Goal: Task Accomplishment & Management: Complete application form

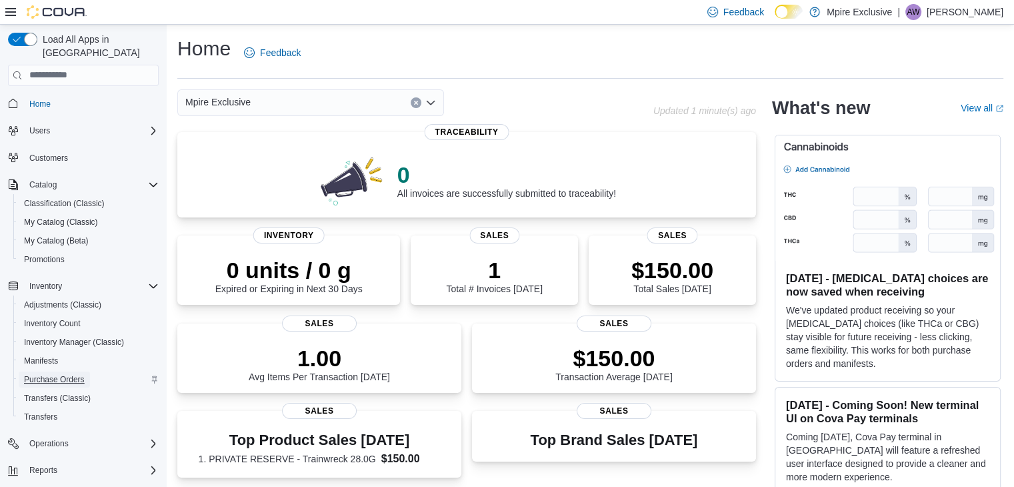
click at [85, 374] on span "Purchase Orders" at bounding box center [54, 379] width 61 height 11
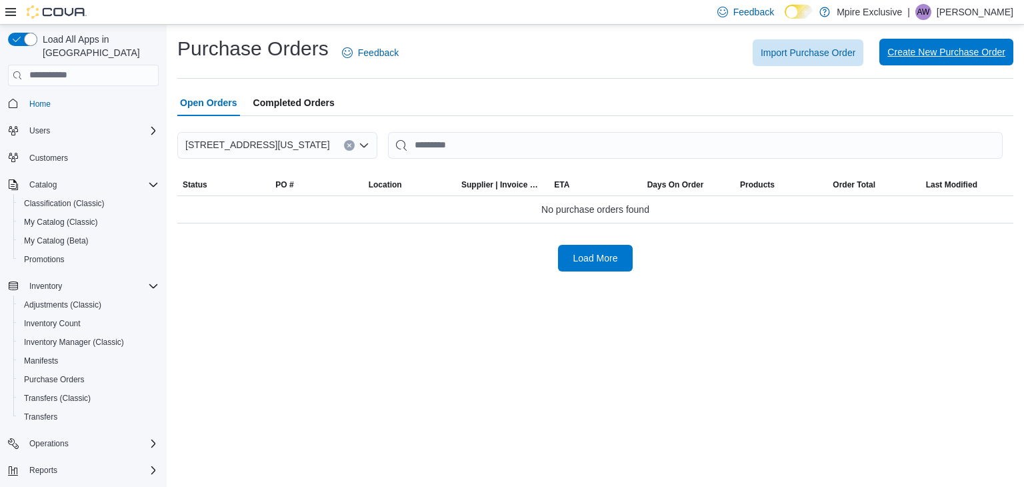
click at [896, 49] on span "Create New Purchase Order" at bounding box center [947, 51] width 118 height 13
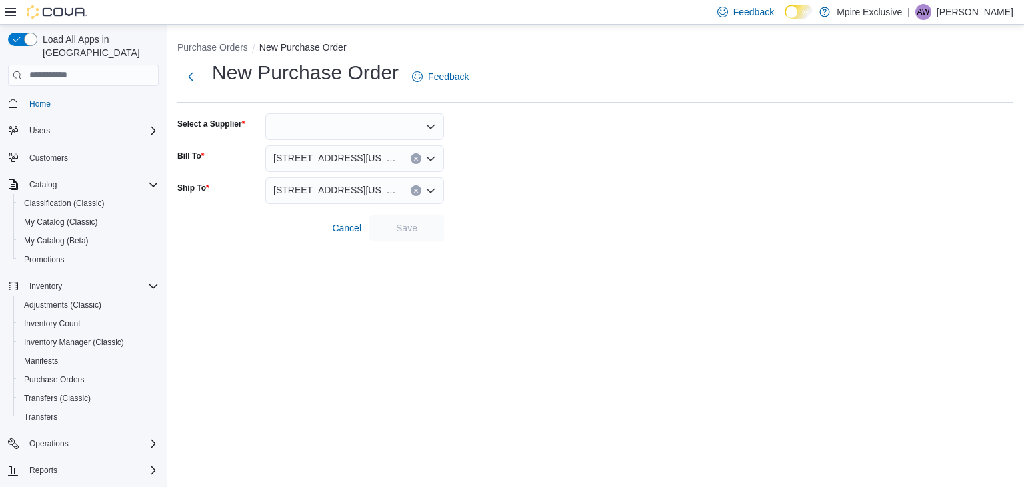
click at [401, 125] on div at bounding box center [354, 126] width 179 height 27
type input "***"
click at [339, 147] on span "MPI RE" at bounding box center [362, 148] width 147 height 13
click at [407, 221] on span "Save" at bounding box center [406, 227] width 21 height 13
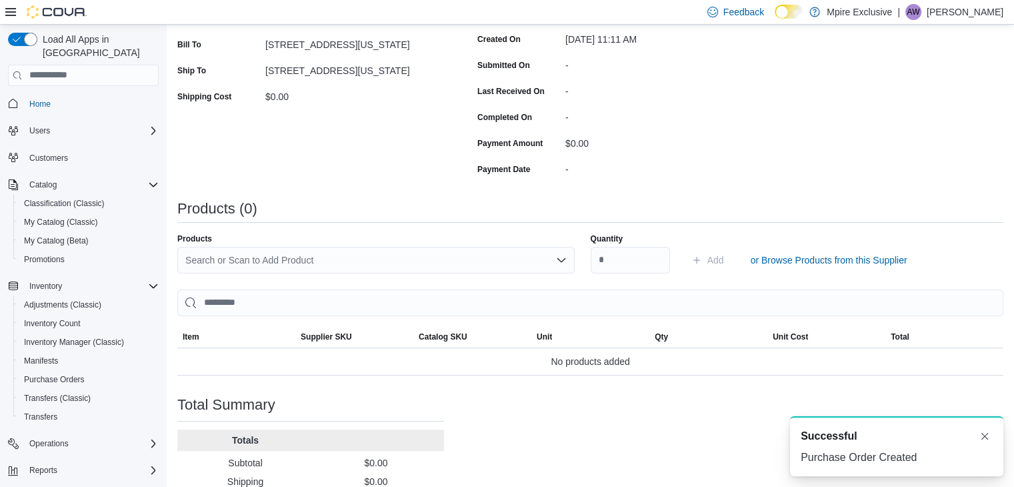
scroll to position [305, 0]
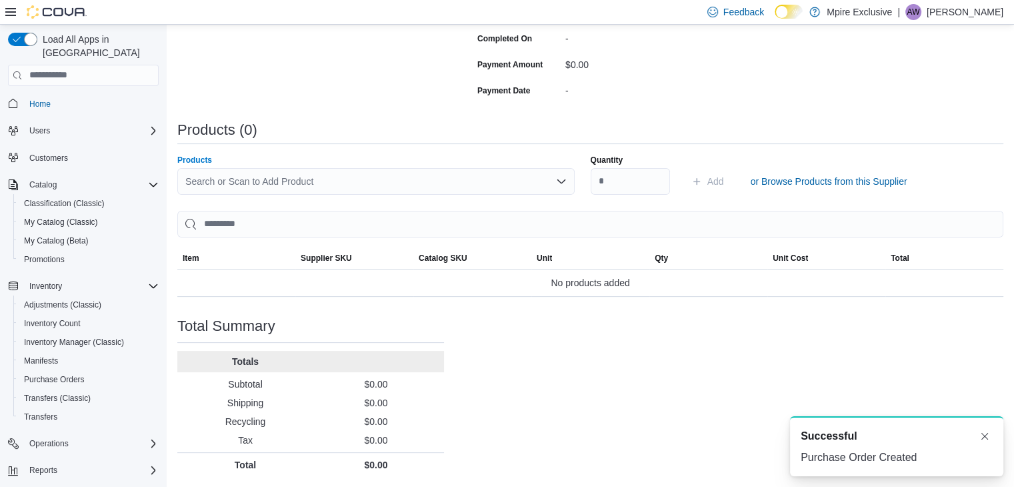
click at [377, 180] on div "Search or Scan to Add Product" at bounding box center [375, 181] width 397 height 27
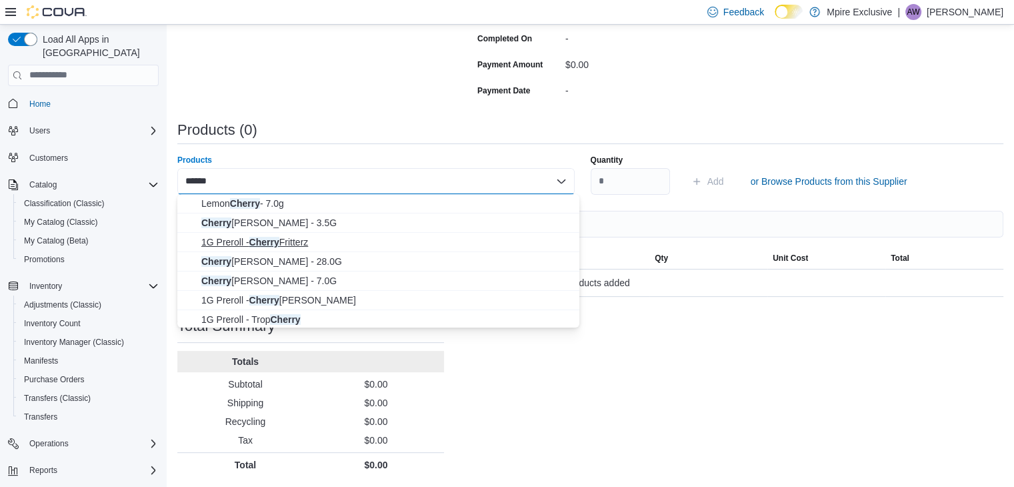
type input "******"
click at [317, 243] on span "1G Preroll - Cherry Fritterz" at bounding box center [386, 241] width 370 height 13
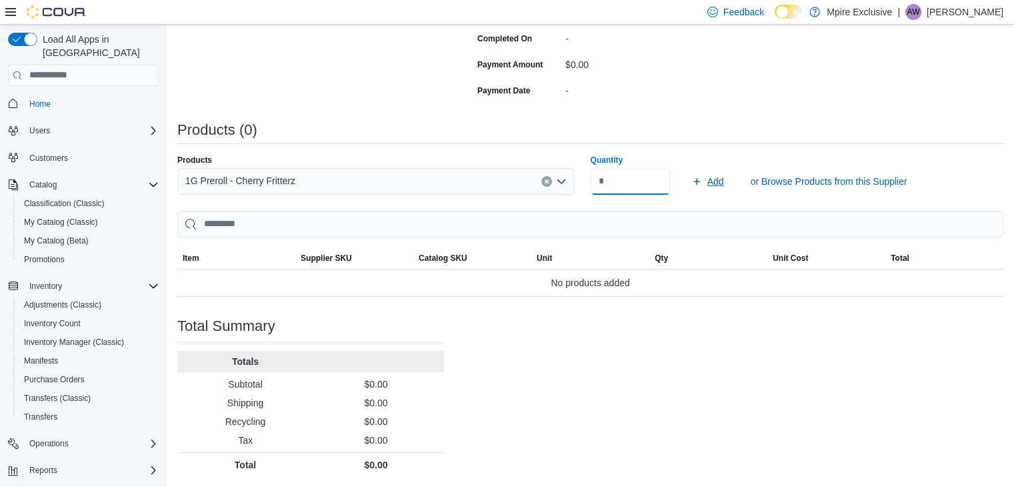
type input "**"
click at [718, 180] on span "Add" at bounding box center [716, 181] width 17 height 13
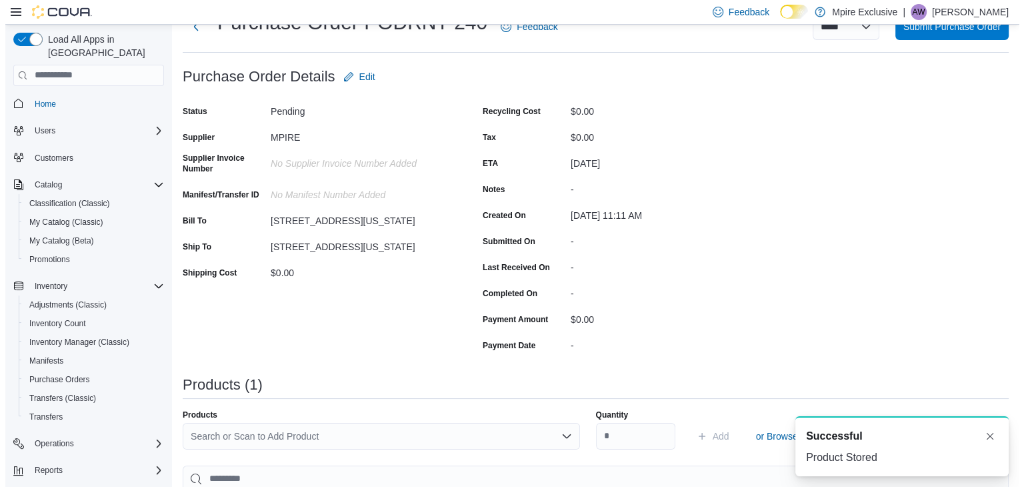
scroll to position [0, 0]
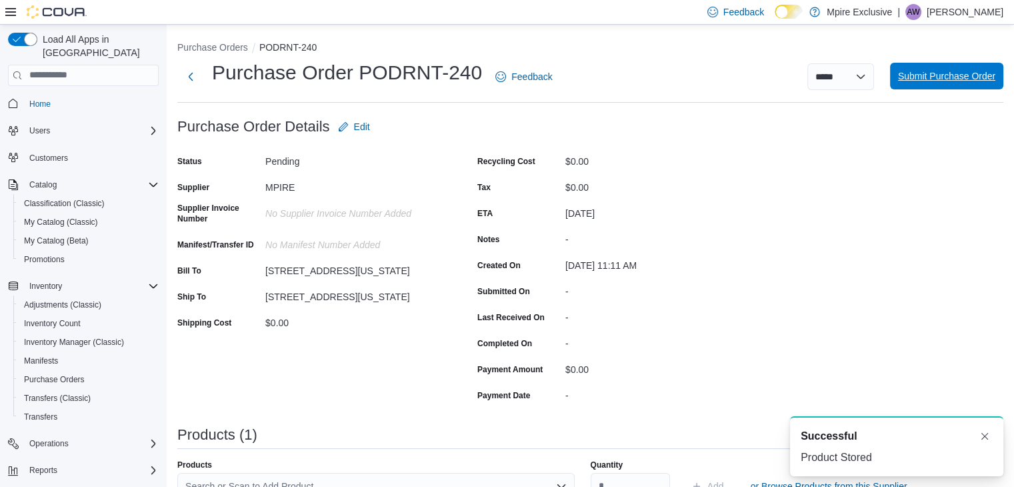
click at [948, 78] on span "Submit Purchase Order" at bounding box center [946, 75] width 97 height 13
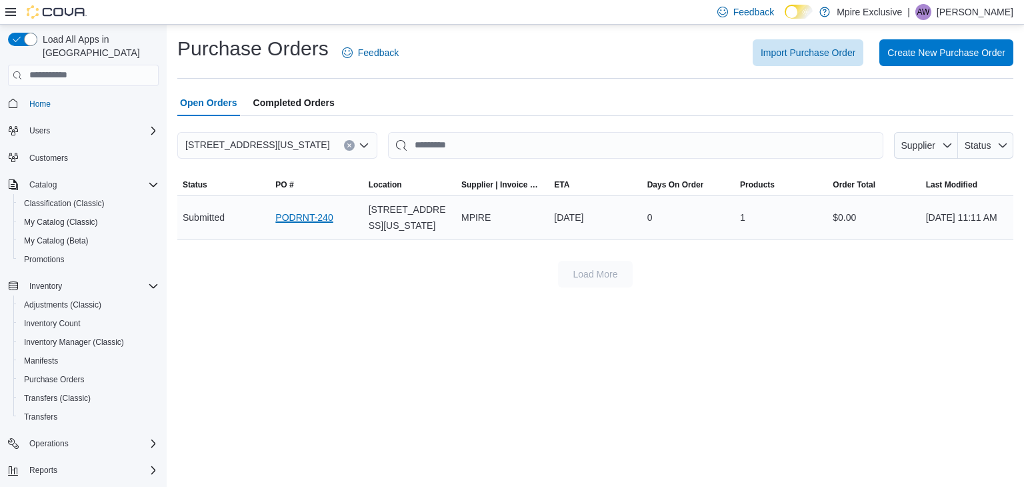
click at [305, 217] on link "PODRNT-240" at bounding box center [303, 217] width 57 height 16
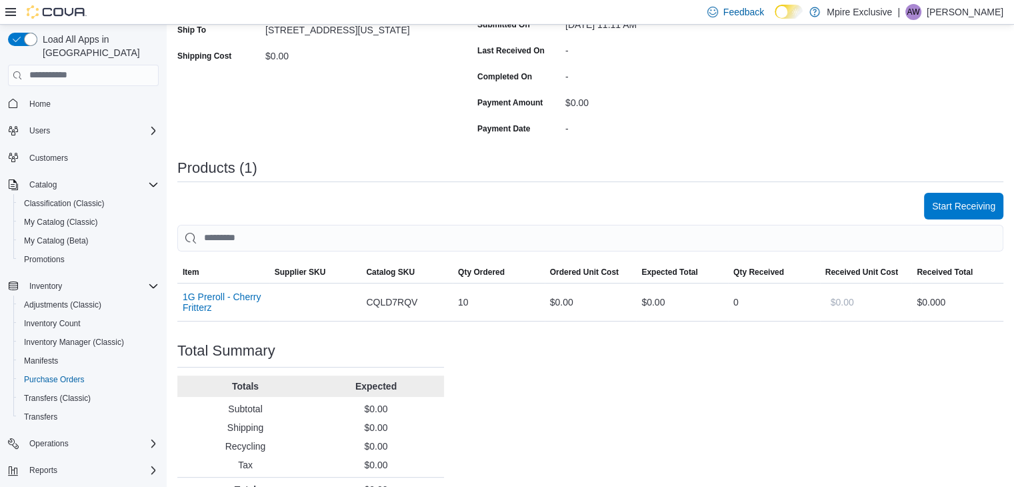
scroll to position [291, 0]
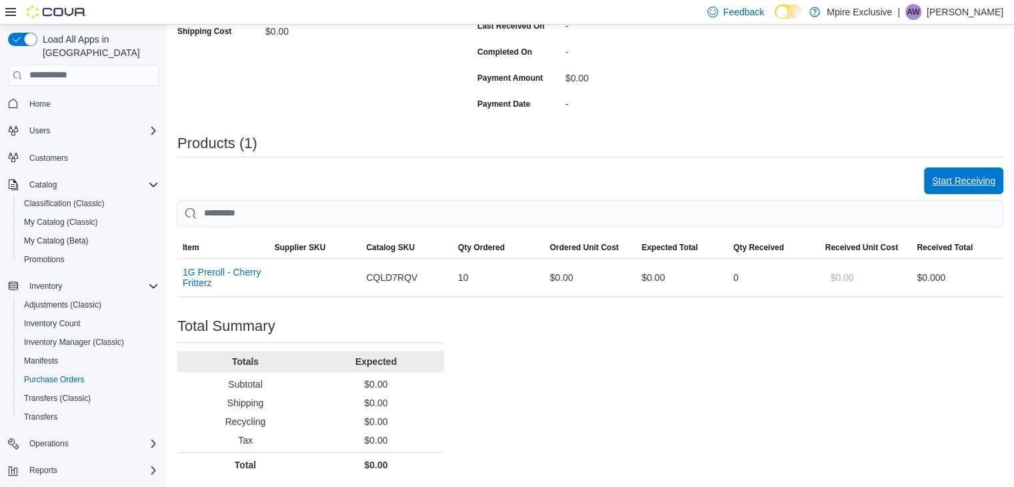
click at [975, 180] on span "Start Receiving" at bounding box center [963, 180] width 63 height 13
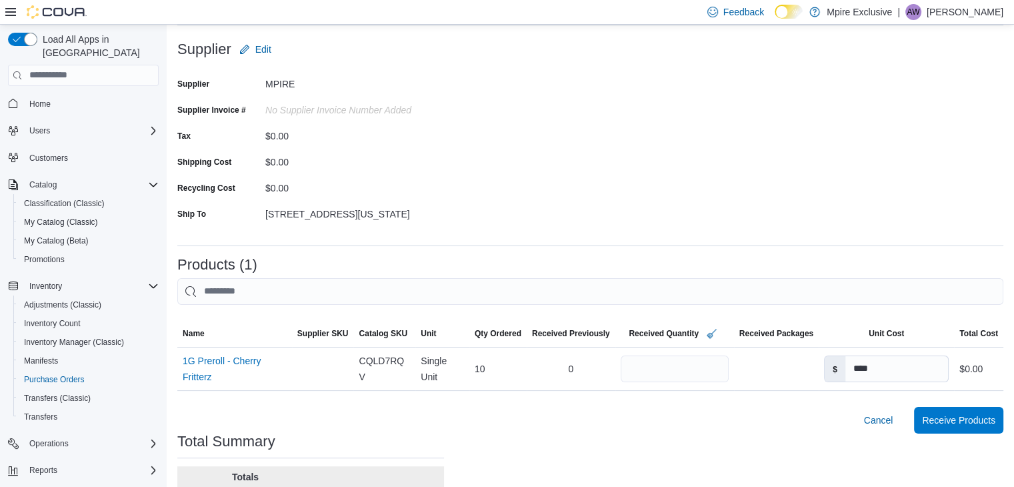
scroll to position [193, 0]
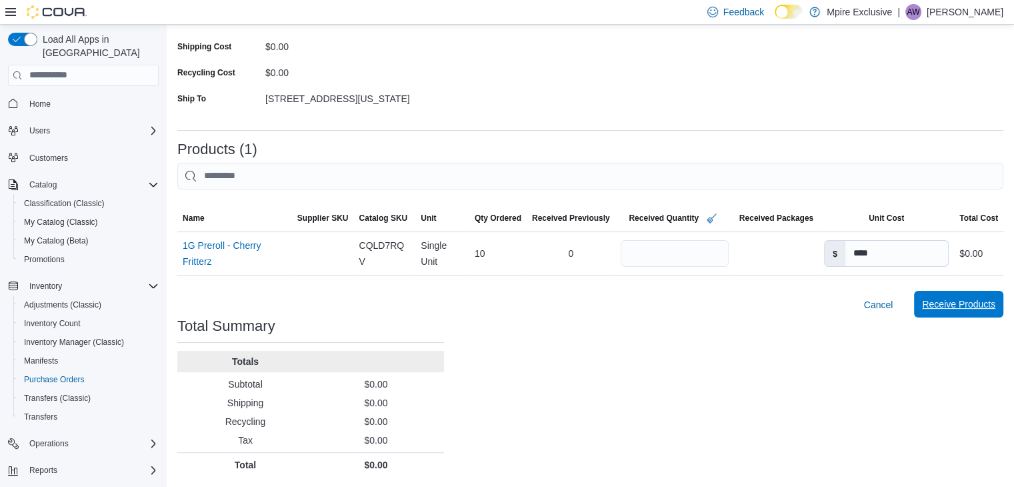
click at [974, 303] on span "Receive Products" at bounding box center [958, 303] width 73 height 13
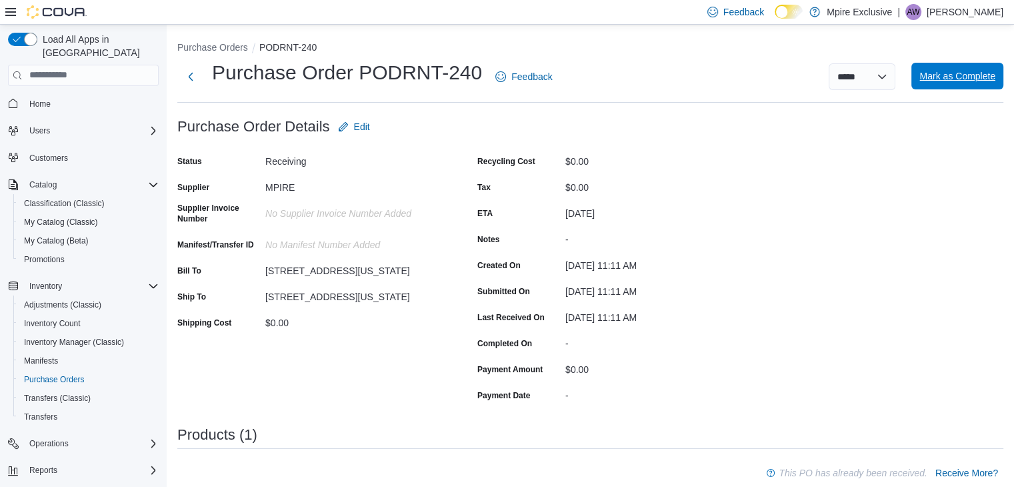
click at [966, 83] on span "Mark as Complete" at bounding box center [958, 76] width 76 height 27
